Goal: Information Seeking & Learning: Learn about a topic

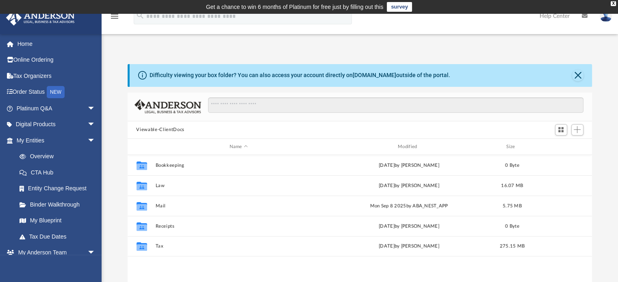
scroll to position [178, 458]
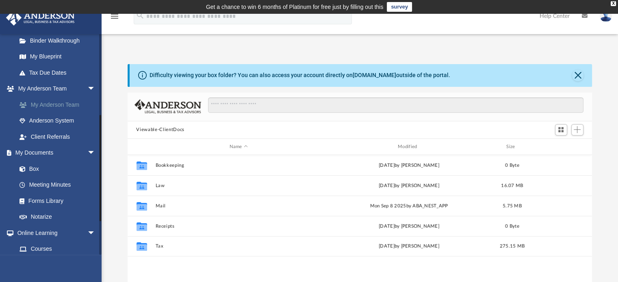
click at [51, 104] on link "My Anderson Team" at bounding box center [59, 105] width 96 height 16
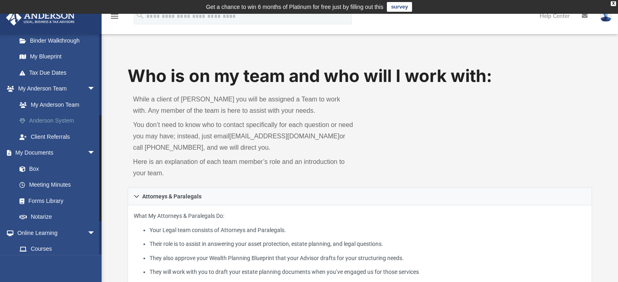
click at [47, 118] on link "Anderson System" at bounding box center [59, 121] width 96 height 16
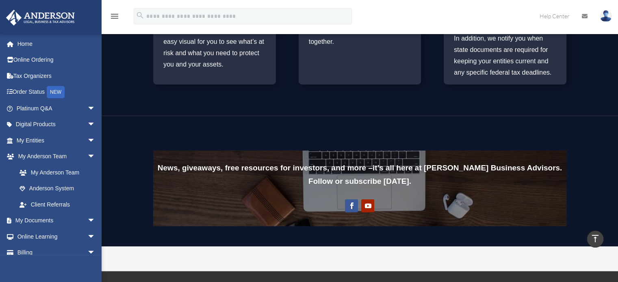
scroll to position [547, 0]
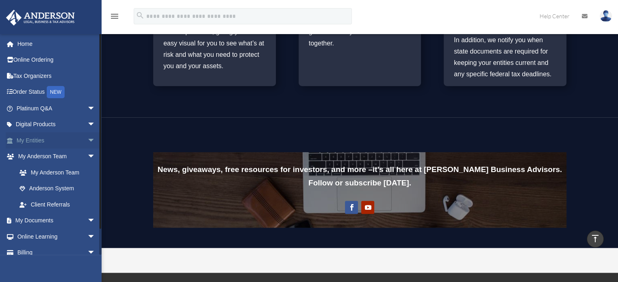
click at [31, 140] on link "My Entities arrow_drop_down" at bounding box center [57, 140] width 102 height 16
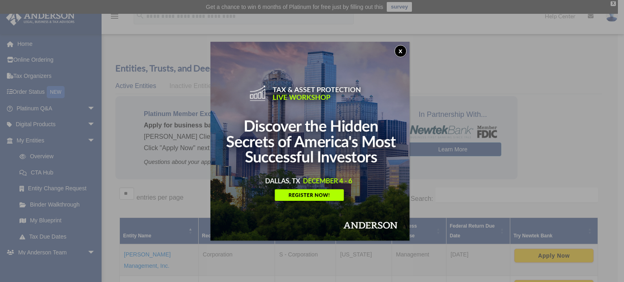
click at [401, 50] on button "x" at bounding box center [400, 51] width 12 height 12
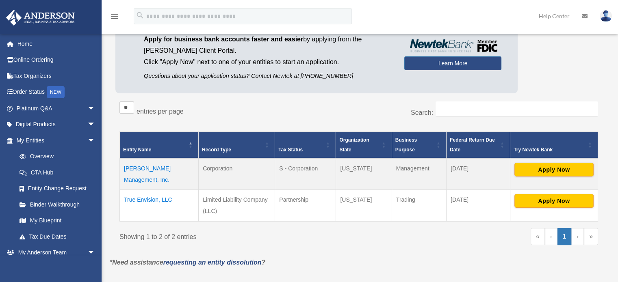
scroll to position [87, 0]
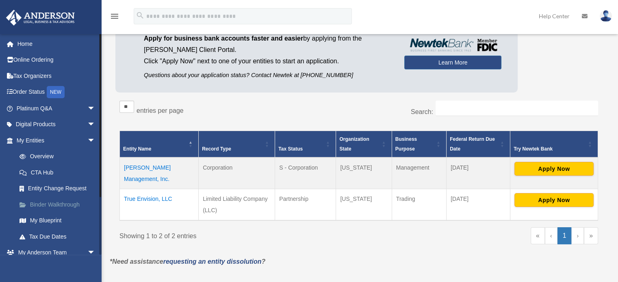
click at [53, 203] on link "Binder Walkthrough" at bounding box center [59, 205] width 96 height 16
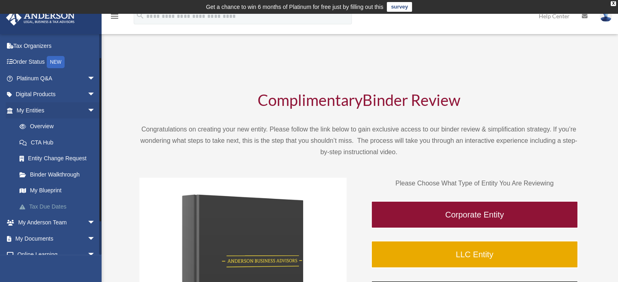
click at [54, 208] on link "Tax Due Dates" at bounding box center [59, 207] width 96 height 16
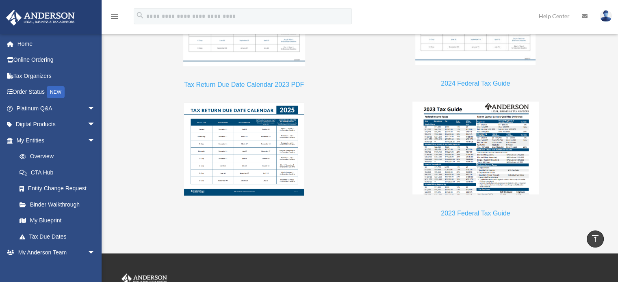
scroll to position [789, 0]
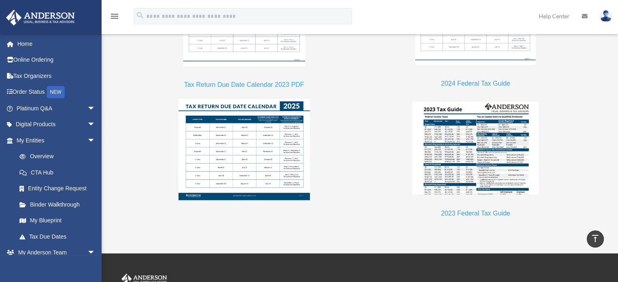
click at [240, 146] on img at bounding box center [244, 149] width 132 height 102
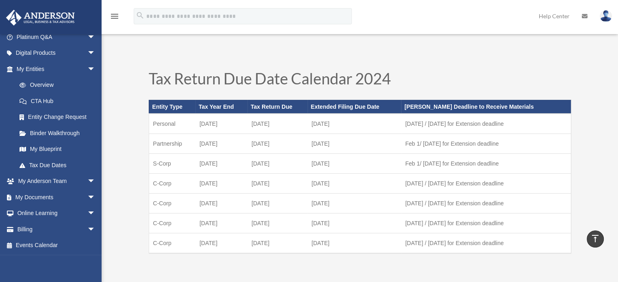
scroll to position [0, 0]
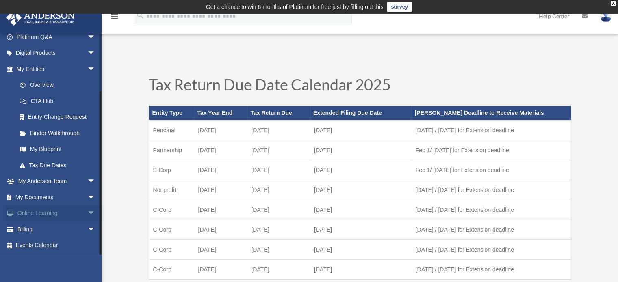
click at [51, 215] on link "Online Learning arrow_drop_down" at bounding box center [57, 213] width 102 height 16
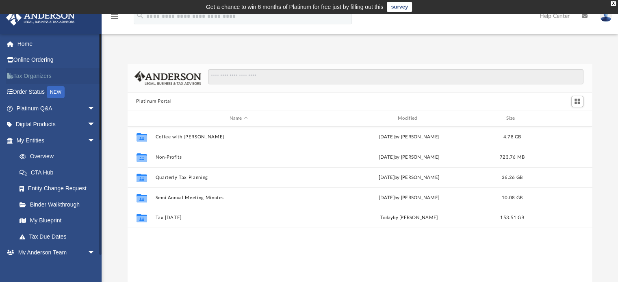
click at [40, 75] on link "Tax Organizers" at bounding box center [57, 76] width 102 height 16
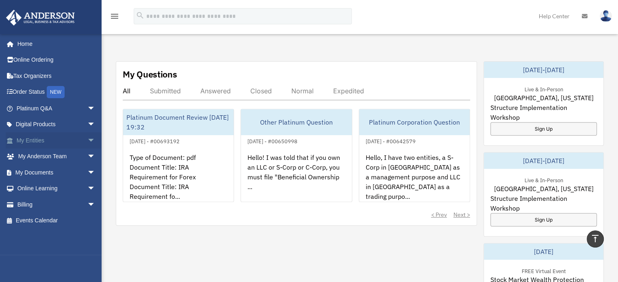
scroll to position [283, 0]
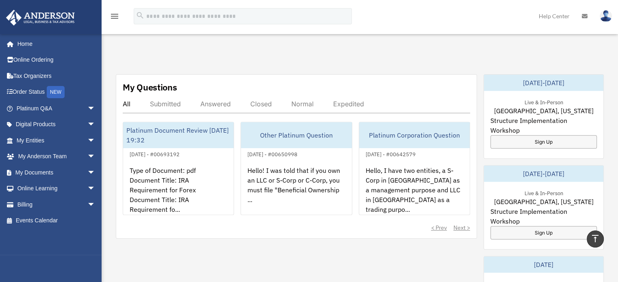
click at [219, 100] on div "Answered" at bounding box center [215, 104] width 30 height 8
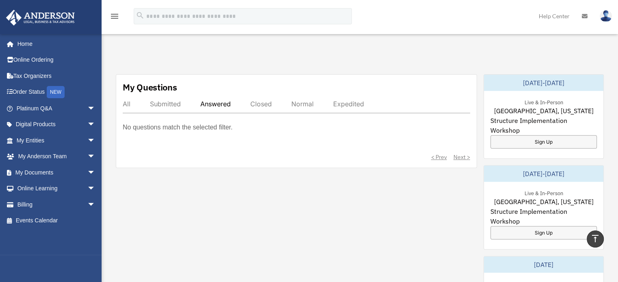
click at [258, 100] on div "Closed" at bounding box center [261, 104] width 22 height 8
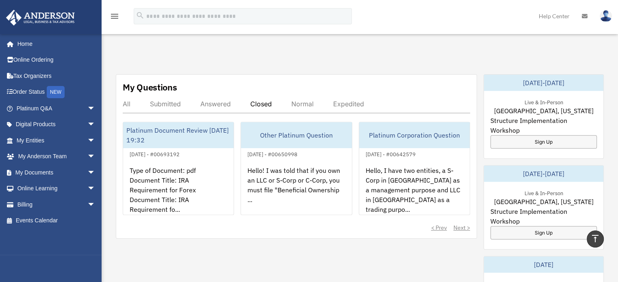
click at [300, 100] on div "Normal" at bounding box center [302, 104] width 22 height 8
click at [26, 45] on link "Home" at bounding box center [57, 44] width 102 height 16
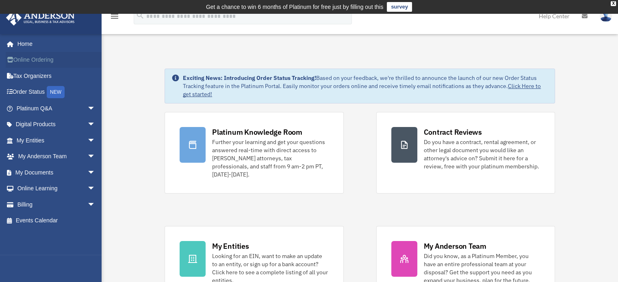
click at [34, 62] on link "Online Ordering" at bounding box center [57, 60] width 102 height 16
click at [38, 109] on link "Platinum Q&A arrow_drop_down" at bounding box center [57, 108] width 102 height 16
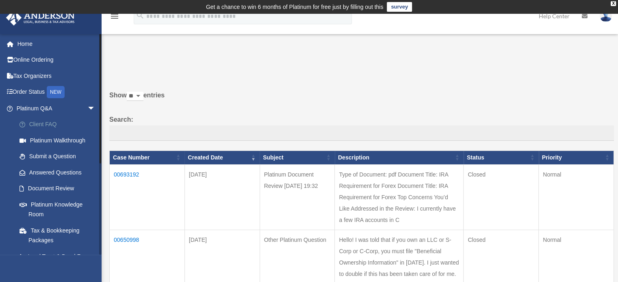
click at [52, 123] on link "Client FAQ" at bounding box center [59, 125] width 96 height 16
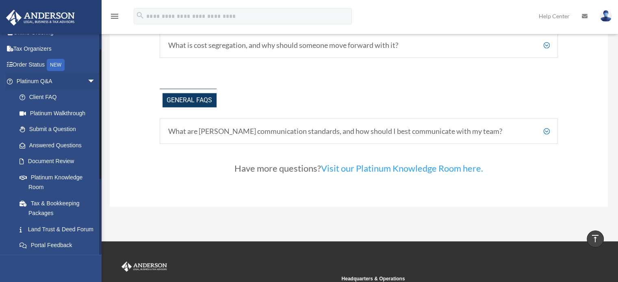
scroll to position [28, 0]
click at [65, 113] on link "Platinum Walkthrough" at bounding box center [59, 113] width 96 height 16
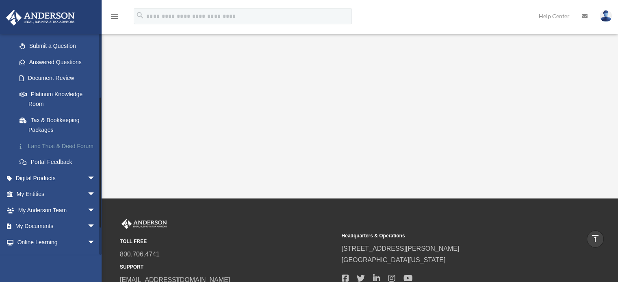
scroll to position [113, 0]
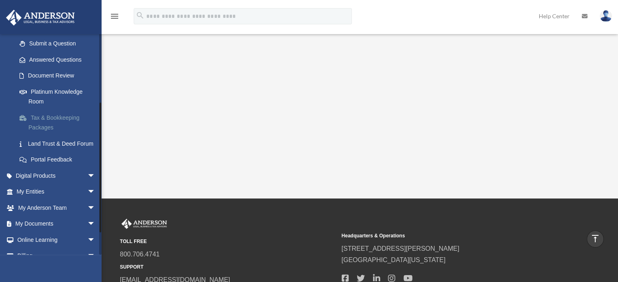
click at [46, 118] on link "Tax & Bookkeeping Packages" at bounding box center [59, 123] width 96 height 26
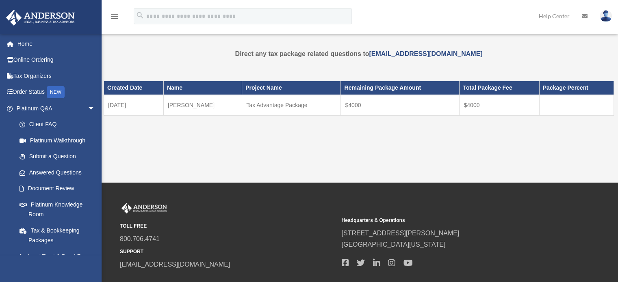
click at [43, 118] on link "Client FAQ" at bounding box center [59, 125] width 96 height 16
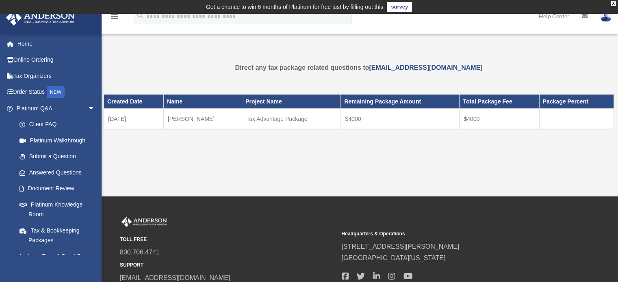
click at [206, 156] on div "Created Date Name Project Name Remaining Package Amount Total Package Fee Packa…" at bounding box center [359, 123] width 510 height 77
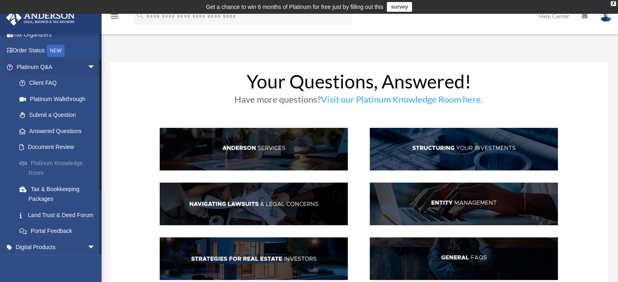
scroll to position [43, 0]
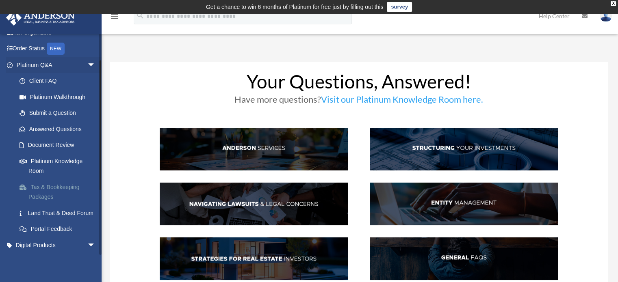
click at [42, 189] on link "Tax & Bookkeeping Packages" at bounding box center [59, 192] width 96 height 26
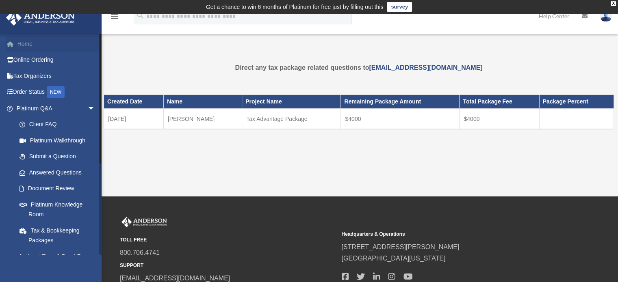
click at [24, 42] on link "Home" at bounding box center [57, 44] width 102 height 16
